Goal: Information Seeking & Learning: Find specific page/section

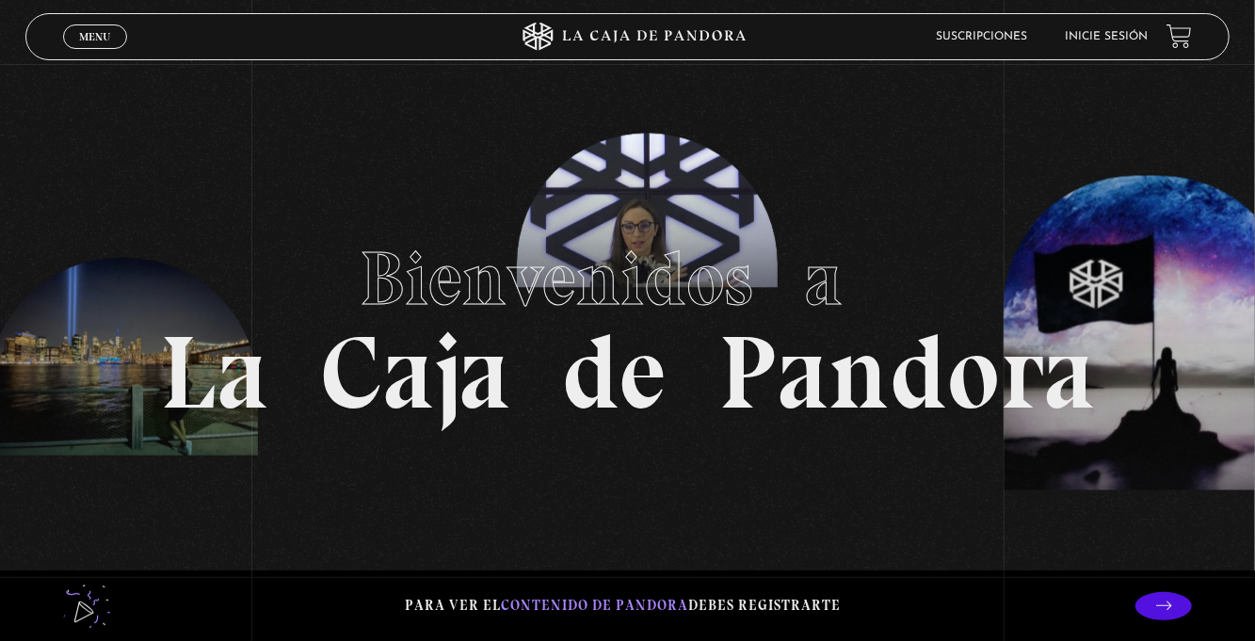
click at [1098, 40] on link "Inicie sesión" at bounding box center [1106, 36] width 83 height 11
click at [1099, 40] on link "Inicie sesión" at bounding box center [1106, 36] width 83 height 11
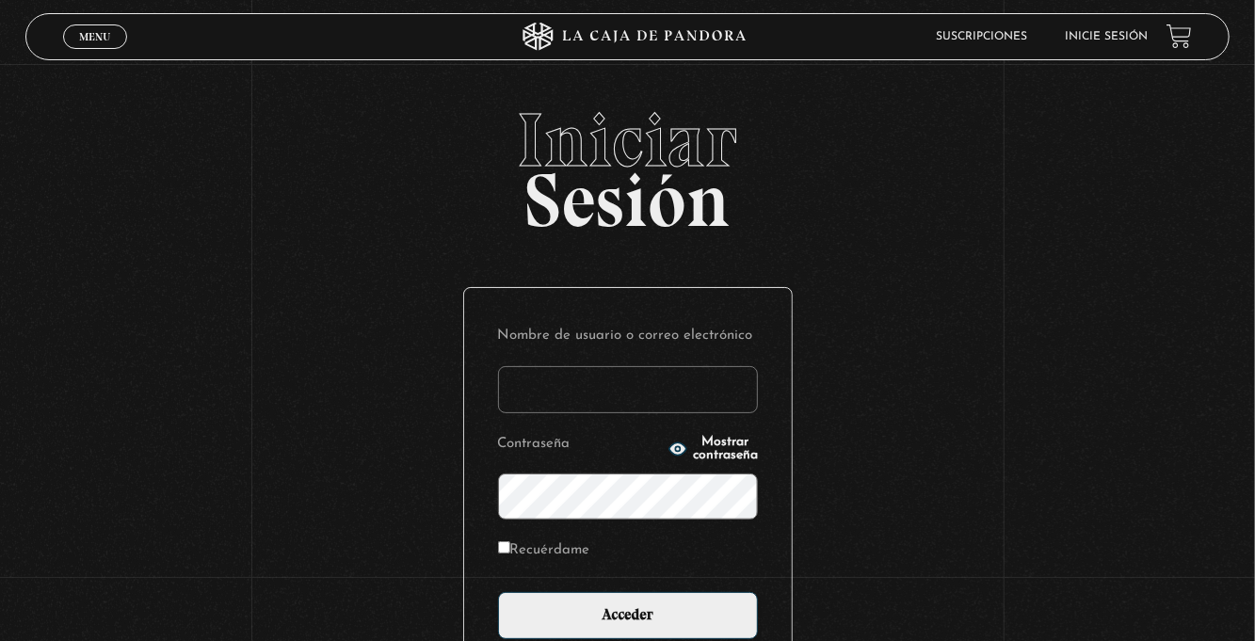
click at [549, 400] on input "Nombre de usuario o correo electrónico" at bounding box center [628, 389] width 260 height 47
click at [552, 387] on input "Nombre de usuario o correo electrónico" at bounding box center [628, 389] width 260 height 47
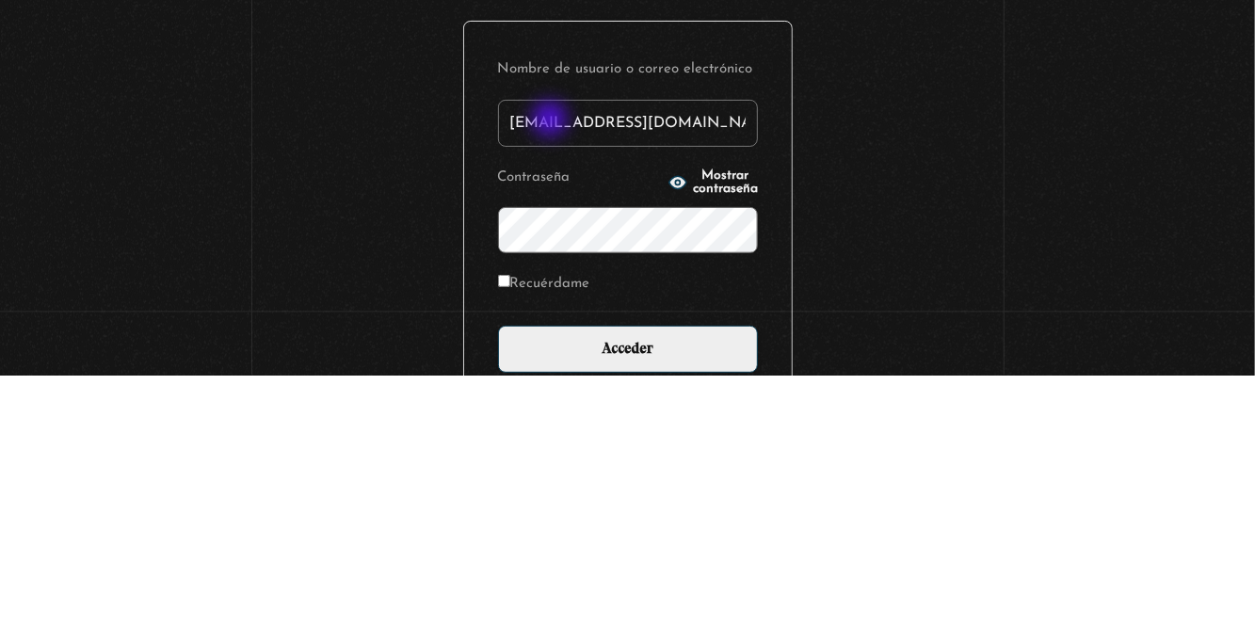
type input "zulygonzah@gmail.com"
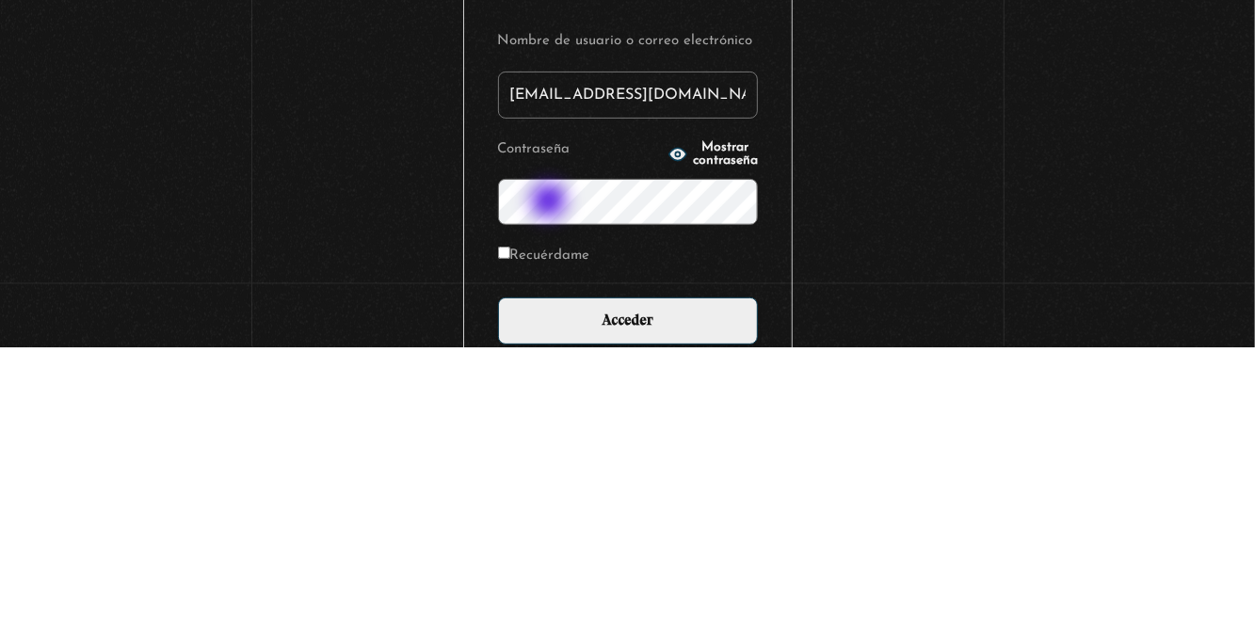
click at [885, 422] on div "Iniciar Sesión Nombre de usuario o correo electrónico zulygonzah@gmail.com Cont…" at bounding box center [627, 463] width 1255 height 720
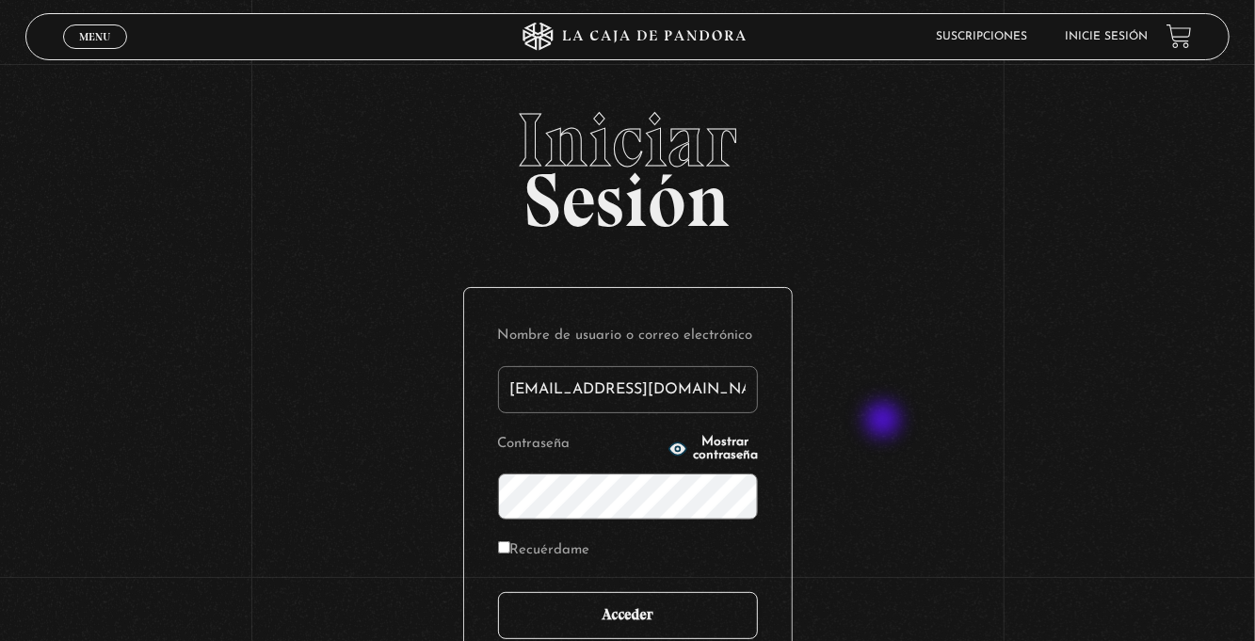
click at [650, 633] on input "Acceder" at bounding box center [628, 615] width 260 height 47
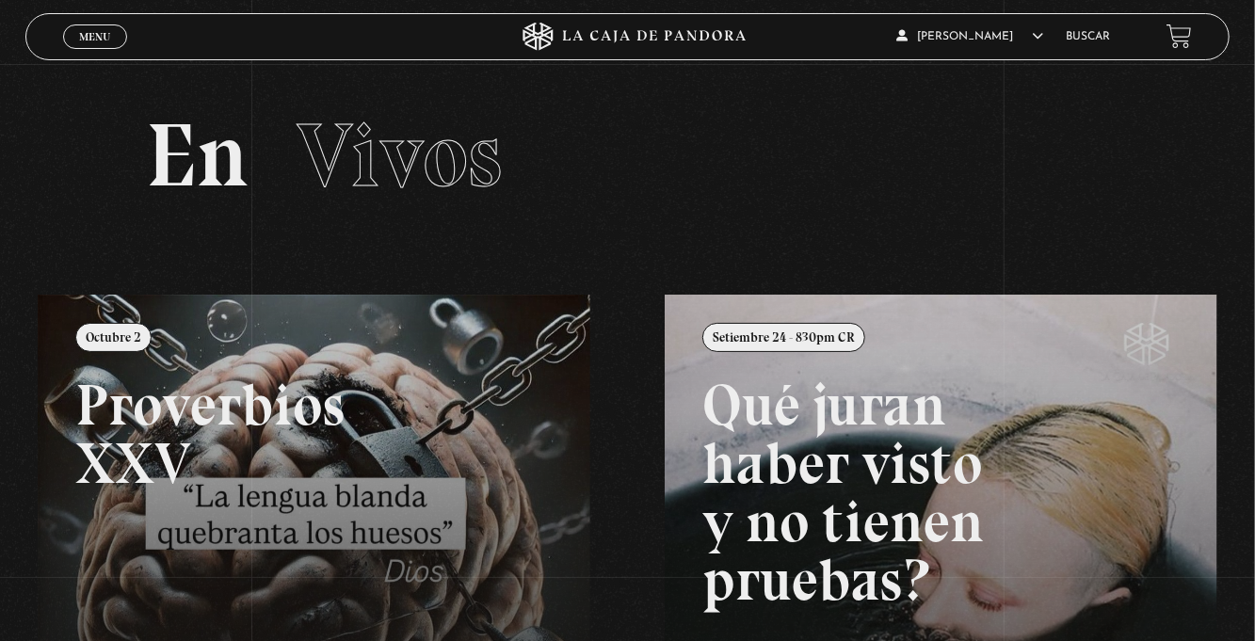
click at [83, 42] on span "Menu" at bounding box center [94, 36] width 31 height 11
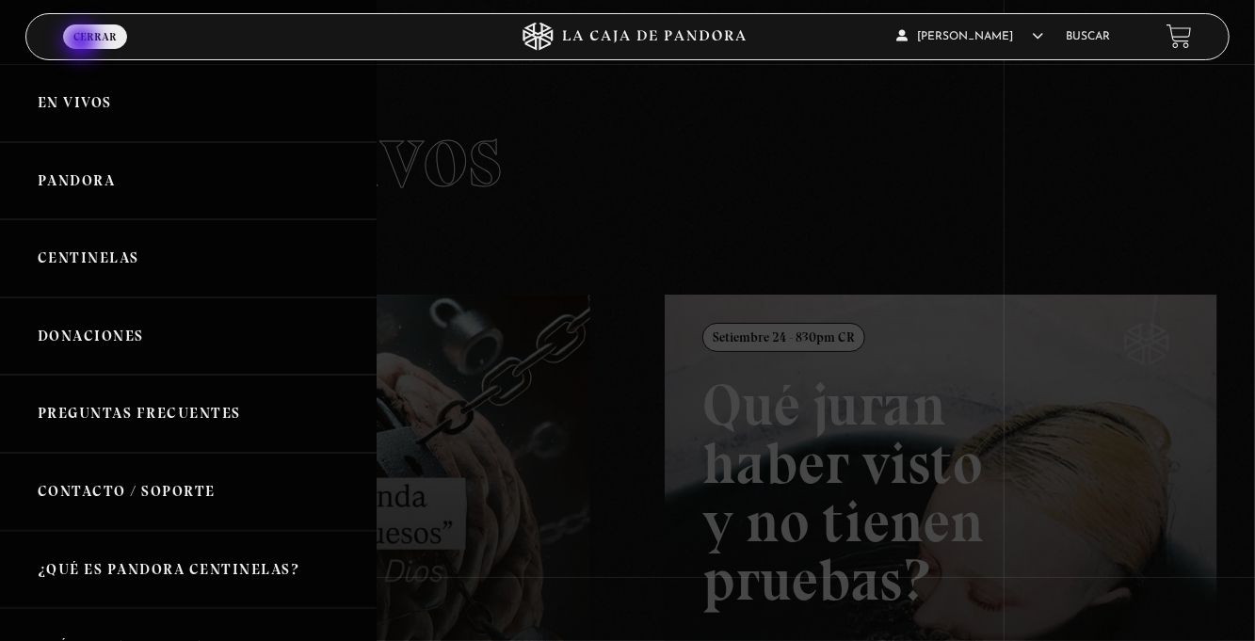
click at [1090, 40] on link "Buscar" at bounding box center [1088, 36] width 44 height 11
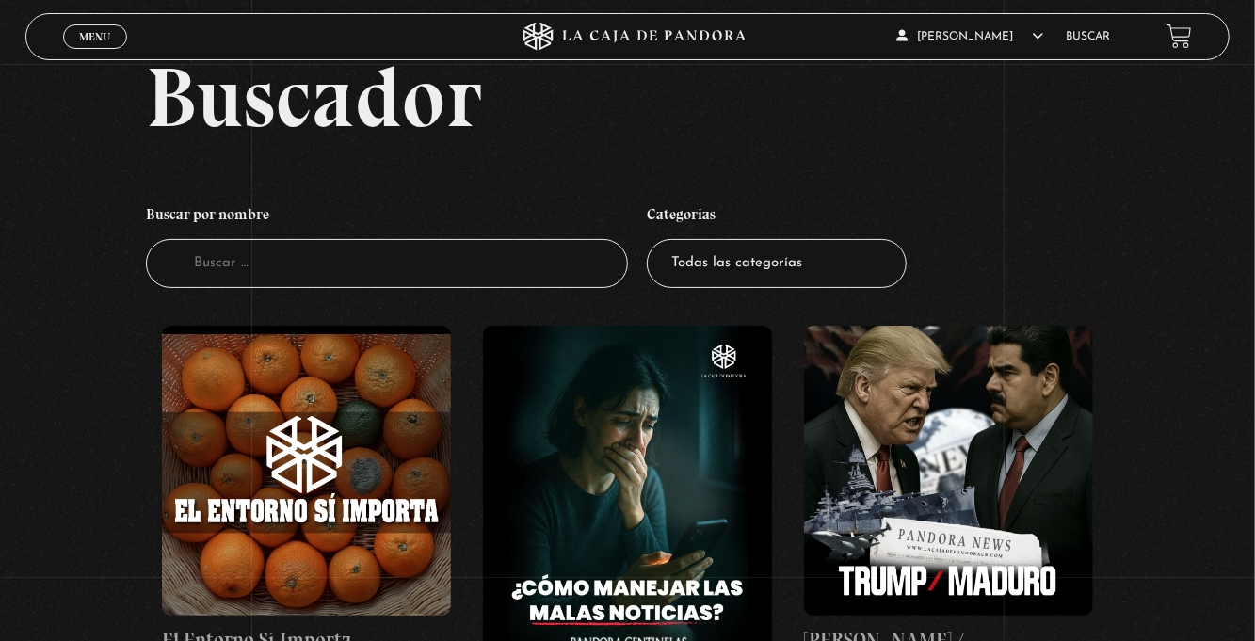
scroll to position [75, 0]
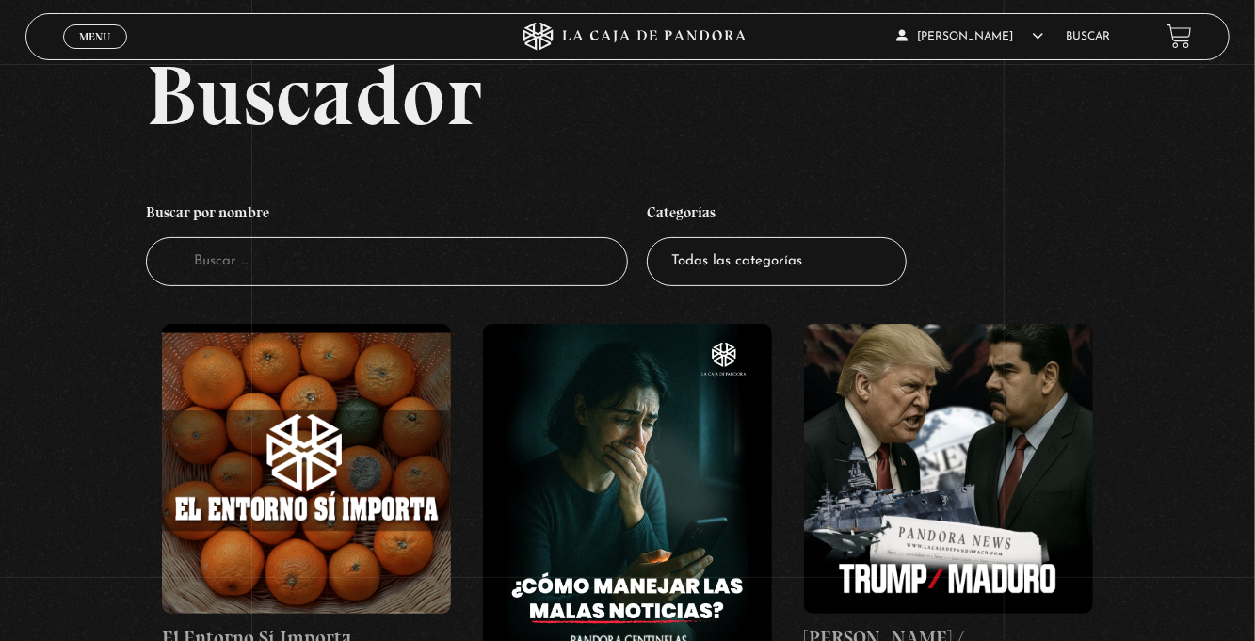
click at [205, 281] on input "Buscador" at bounding box center [387, 262] width 482 height 50
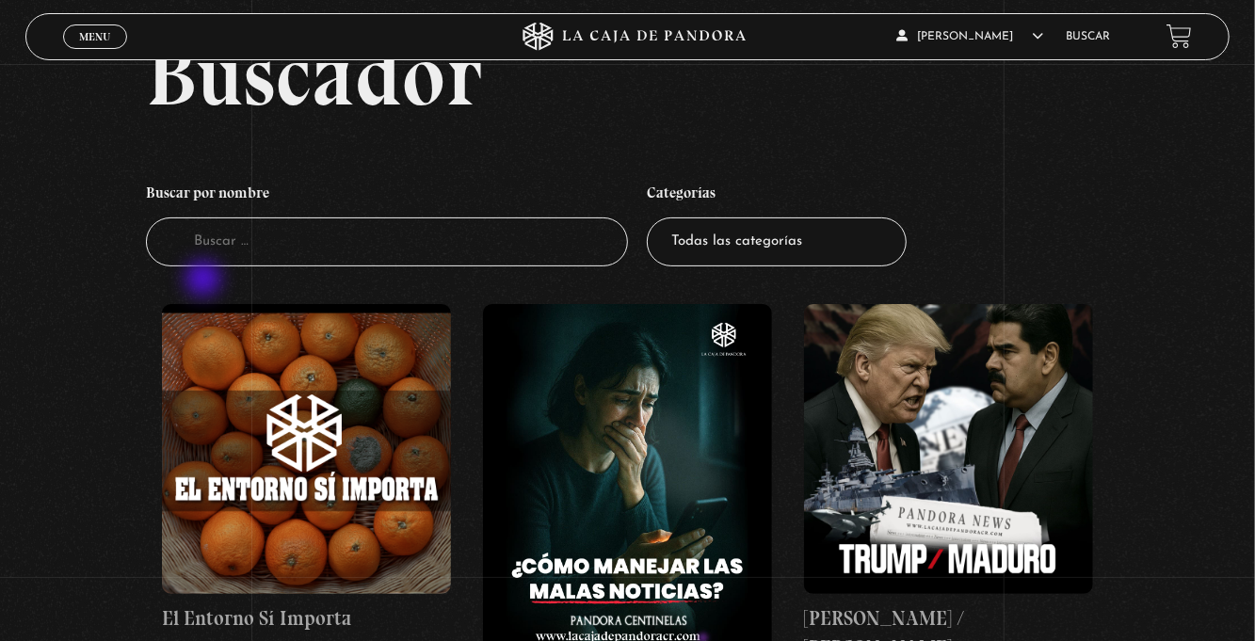
scroll to position [136, 0]
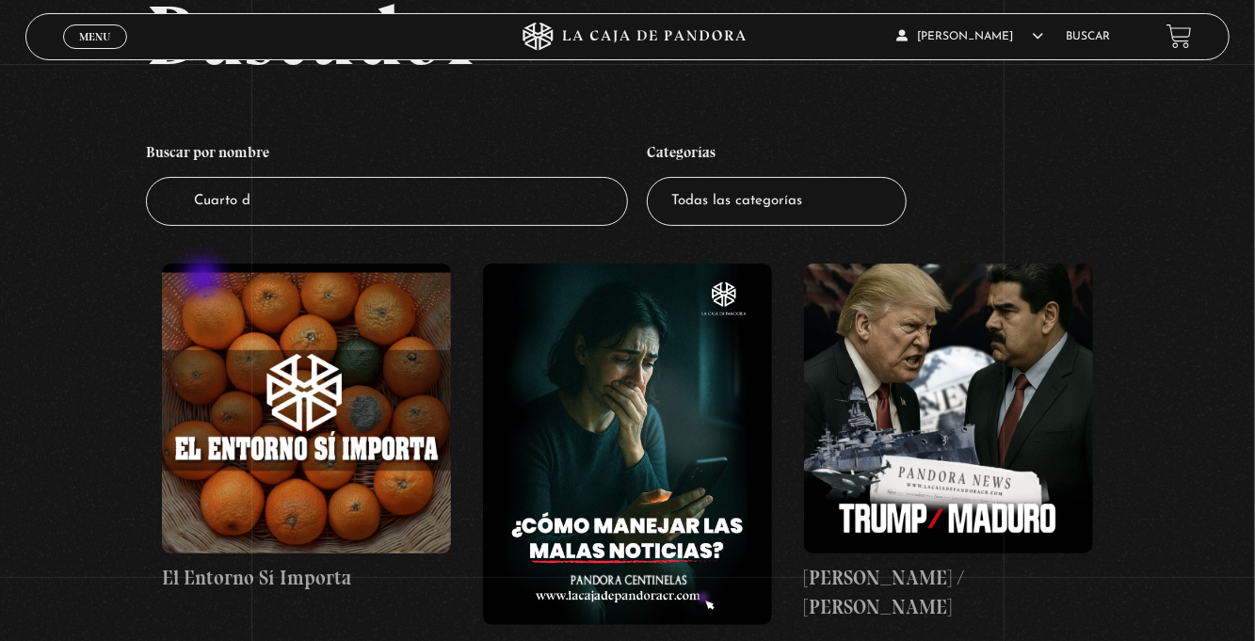
type input "Cuarto de"
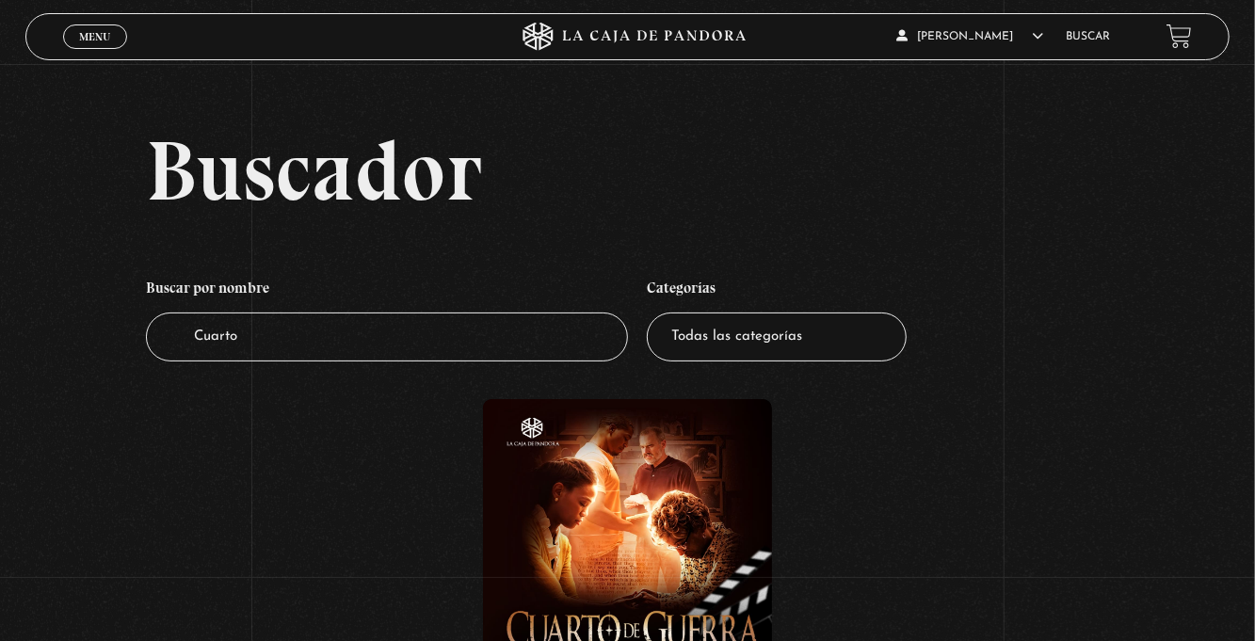
click at [266, 350] on input "Cuarto" at bounding box center [387, 338] width 482 height 50
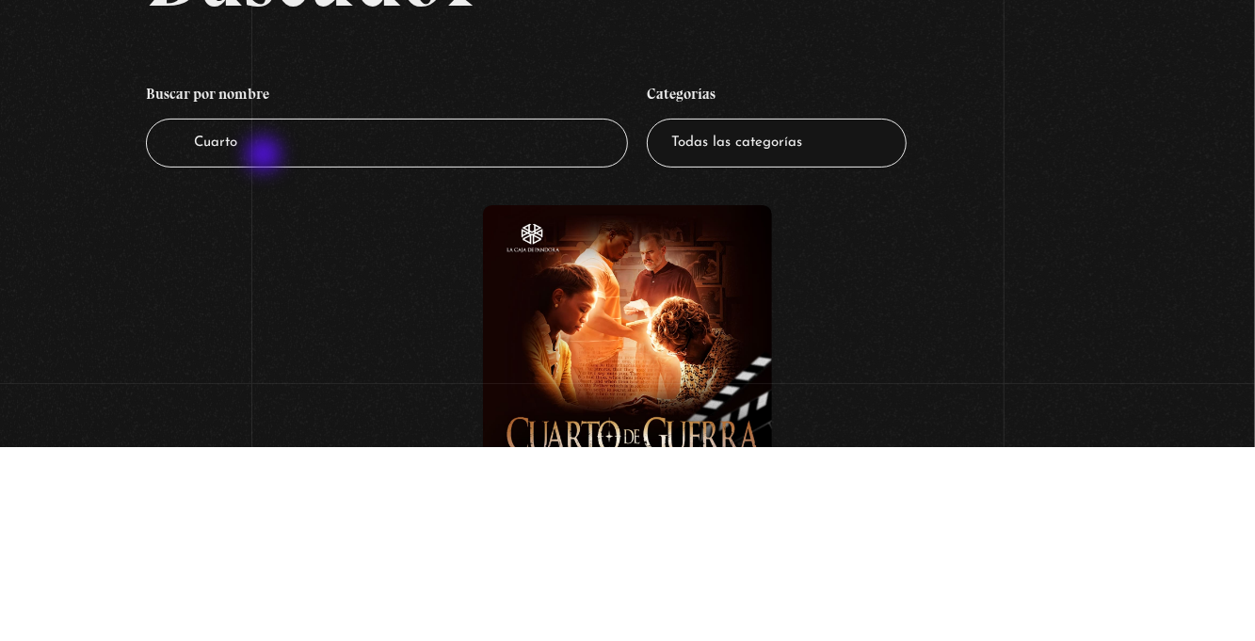
type input "Cuarto"
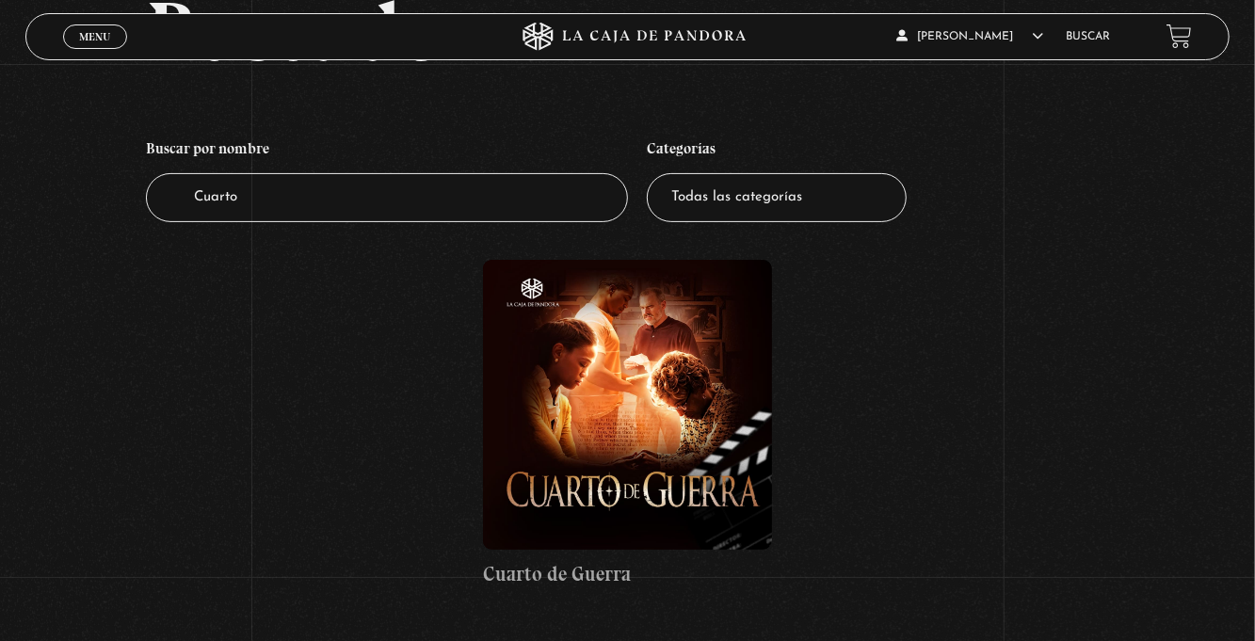
click at [662, 465] on figure at bounding box center [627, 404] width 289 height 289
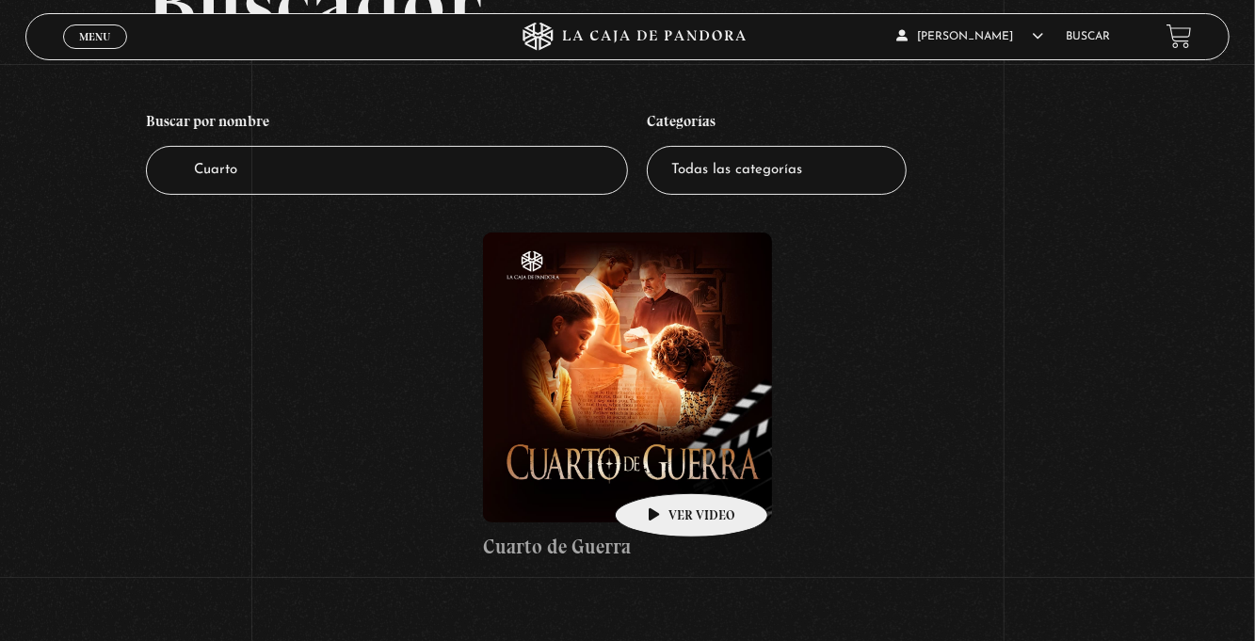
scroll to position [200, 0]
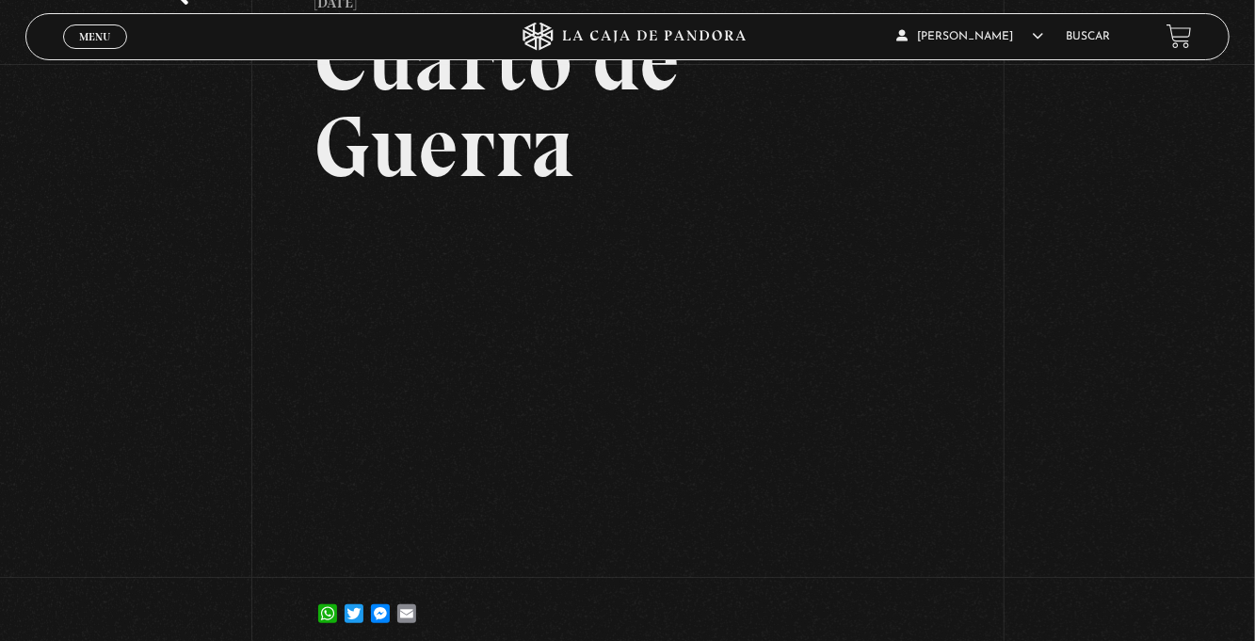
scroll to position [147, 0]
